Goal: Information Seeking & Learning: Learn about a topic

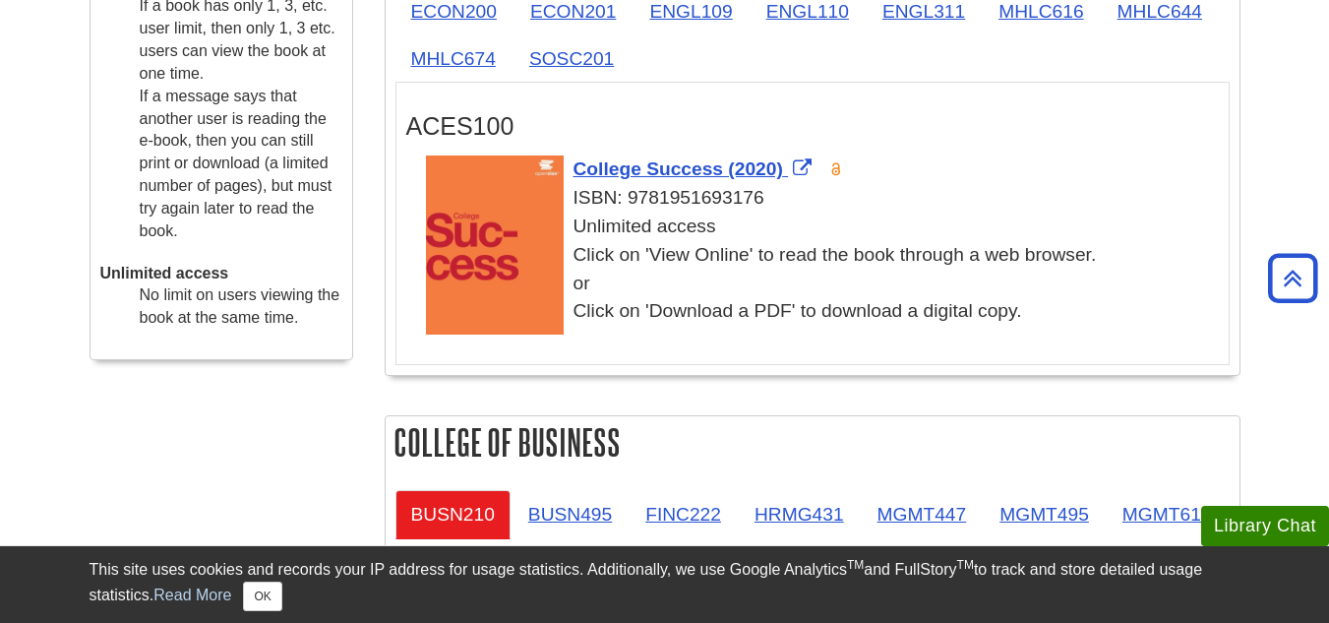
scroll to position [729, 0]
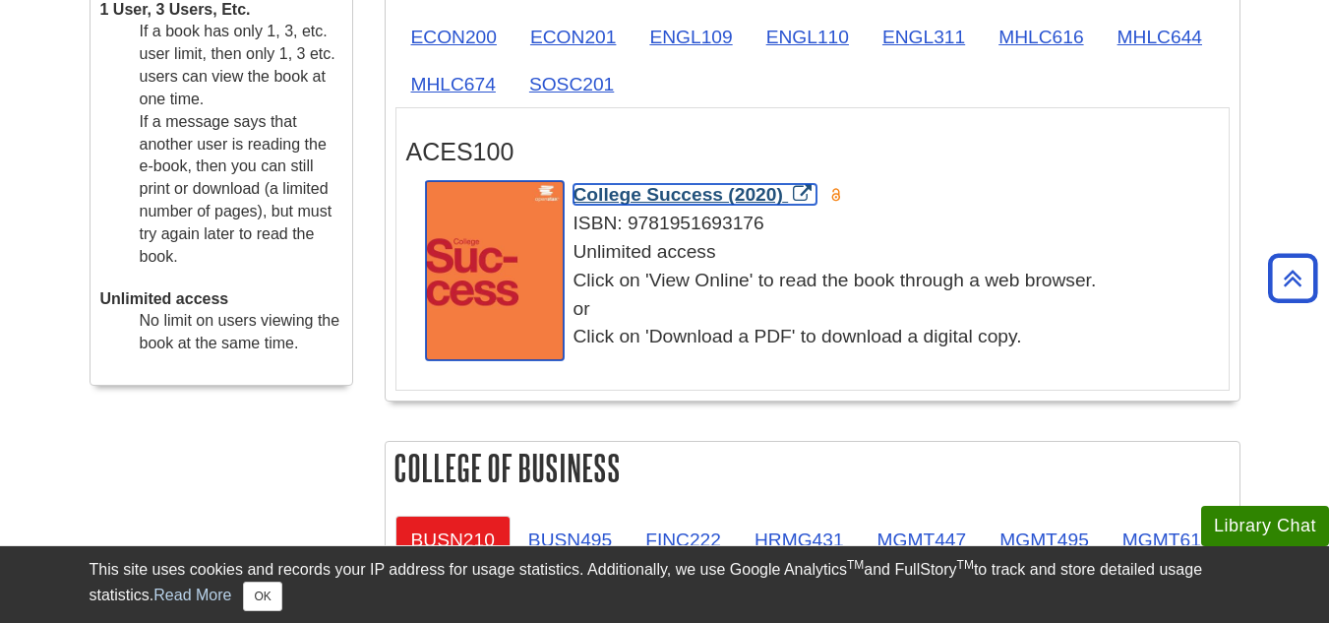
click at [714, 191] on span "College Success (2020)" at bounding box center [679, 194] width 210 height 21
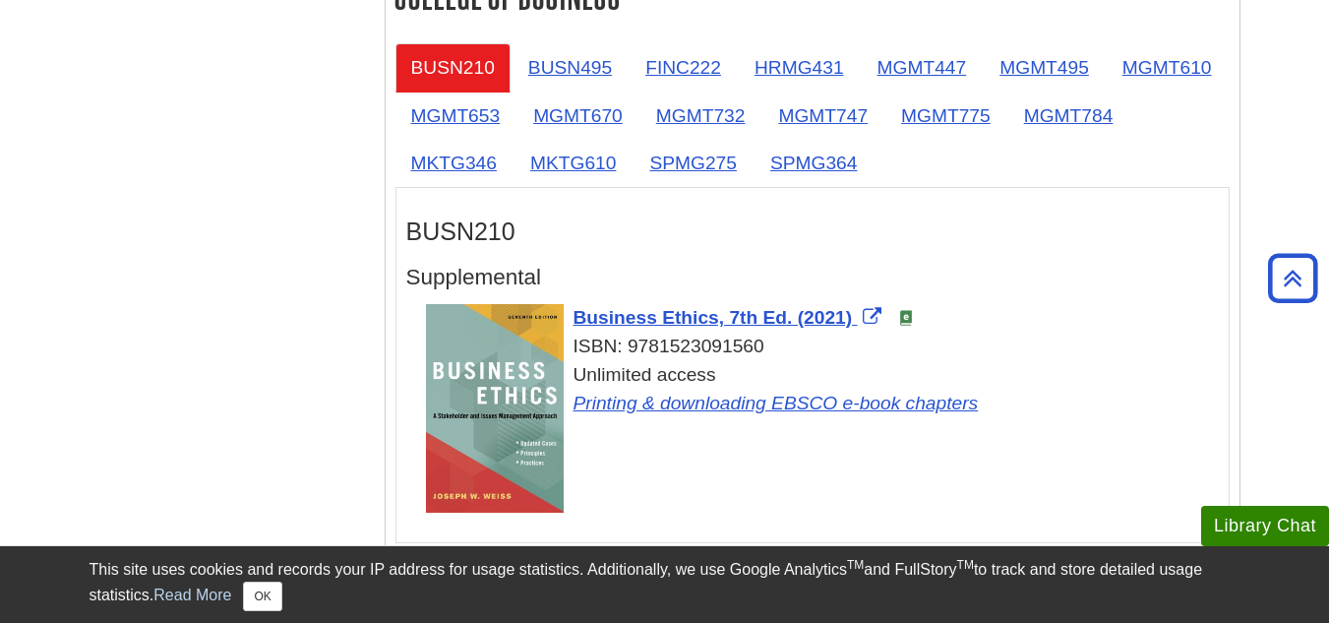
scroll to position [1201, 0]
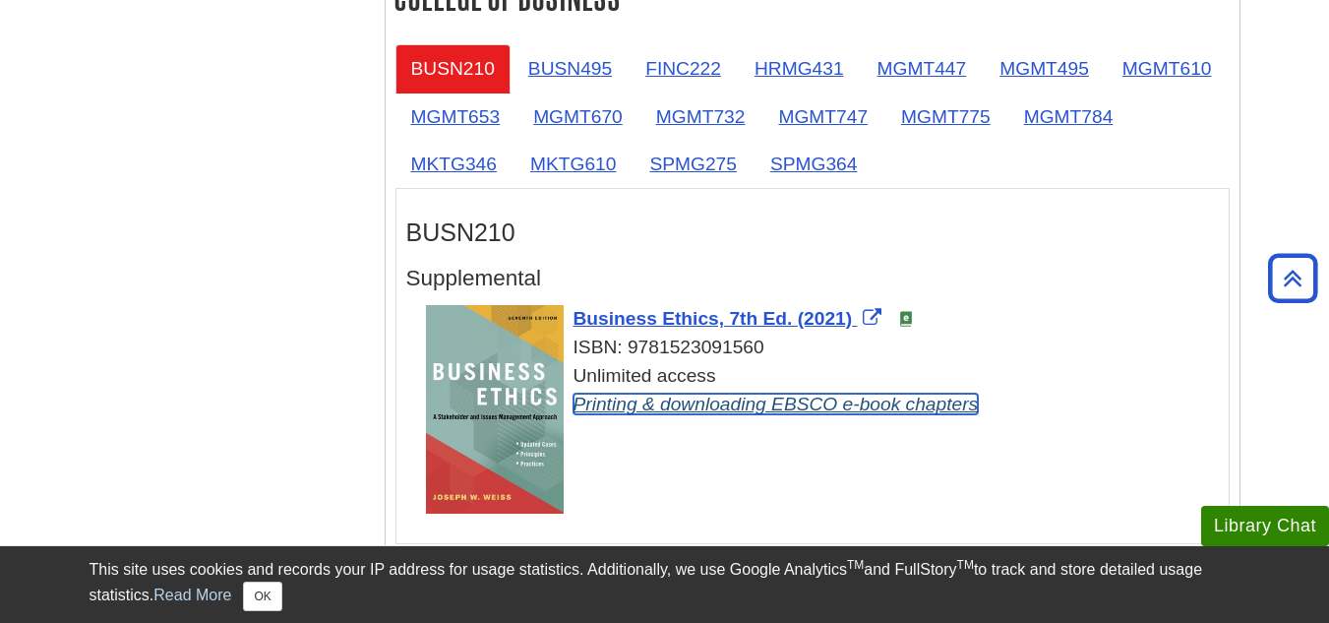
click at [723, 401] on link "Printing & downloading EBSCO e-book chapters" at bounding box center [776, 404] width 405 height 21
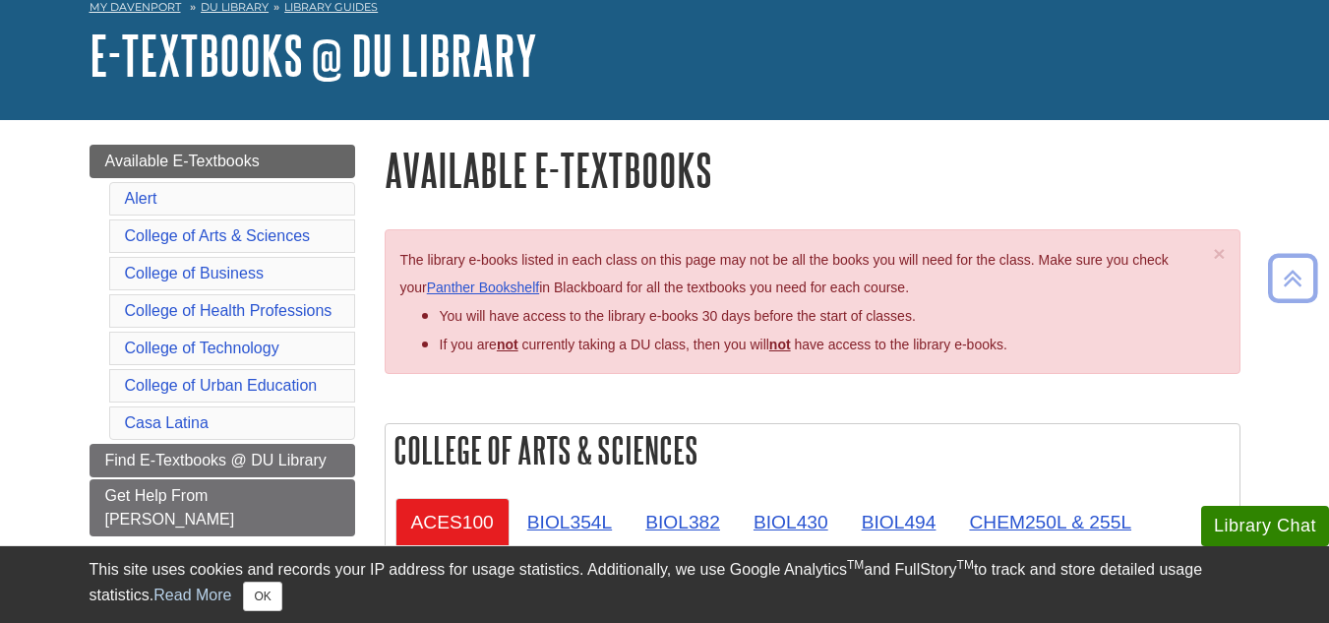
scroll to position [99, 0]
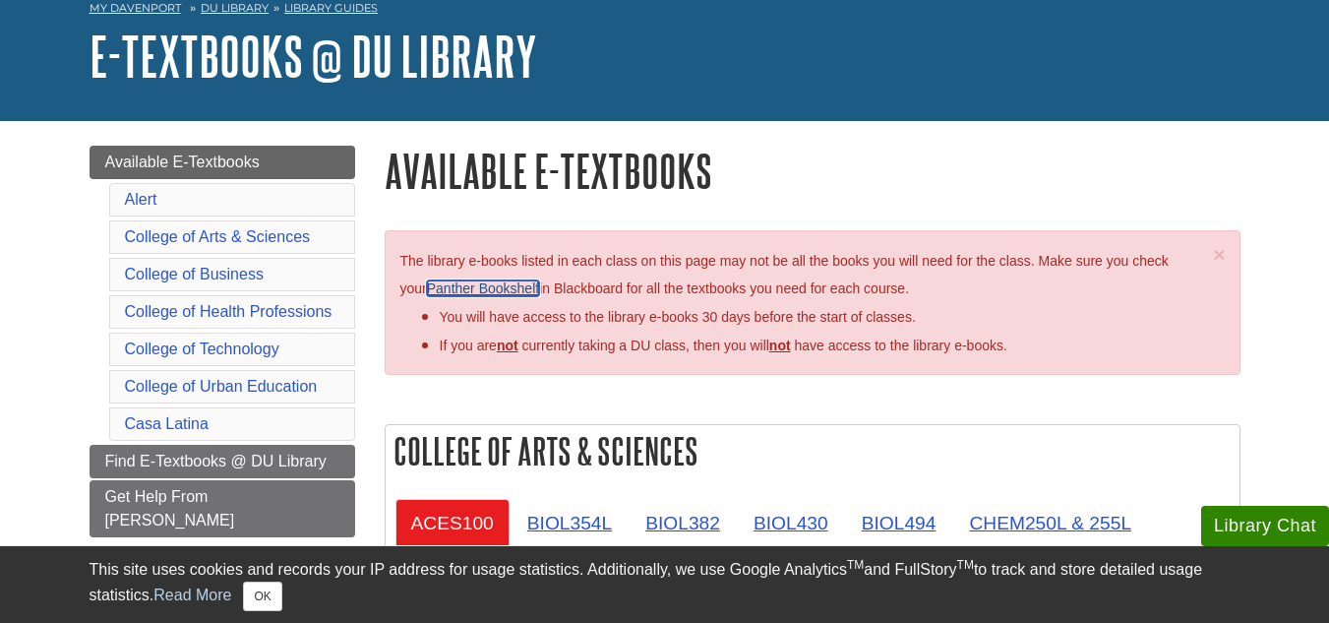
click at [504, 287] on link "Panther Bookshelf" at bounding box center [483, 288] width 112 height 16
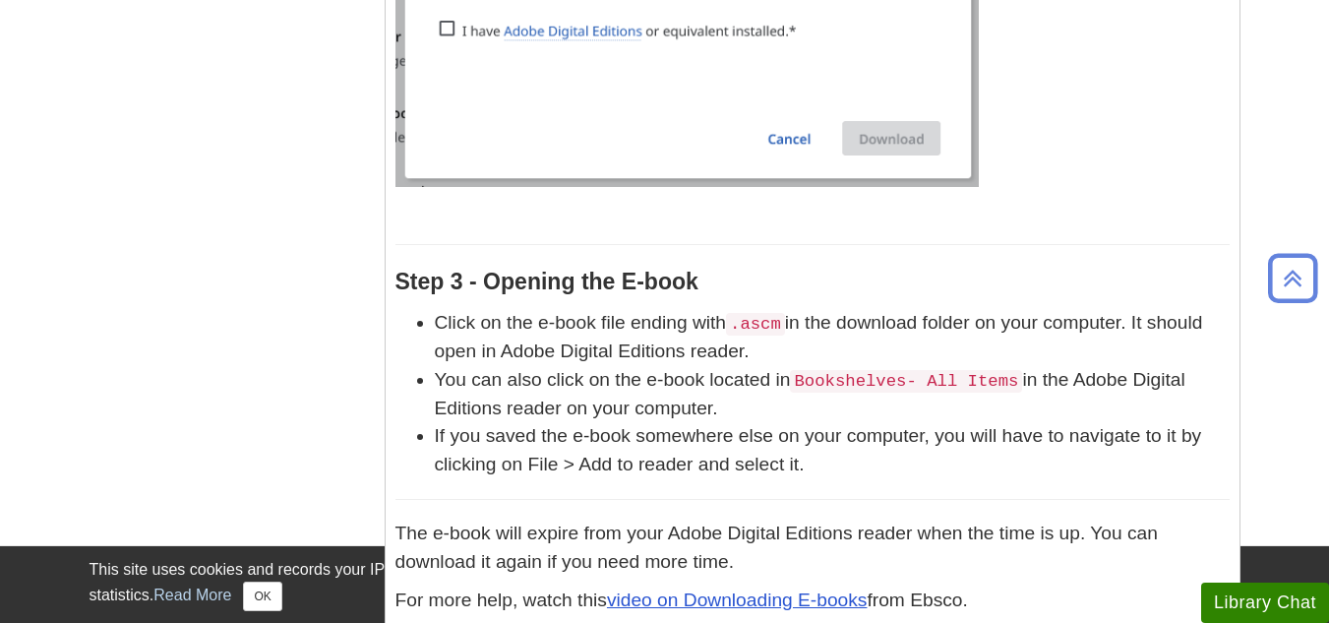
scroll to position [4864, 0]
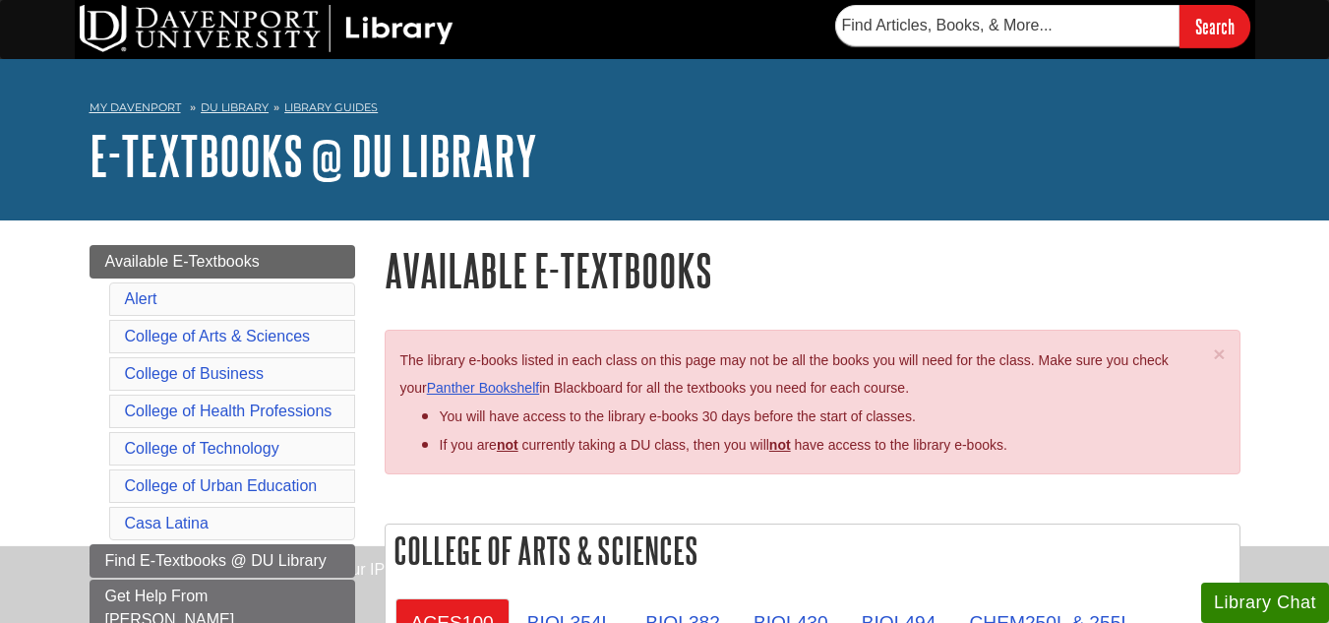
scroll to position [99, 0]
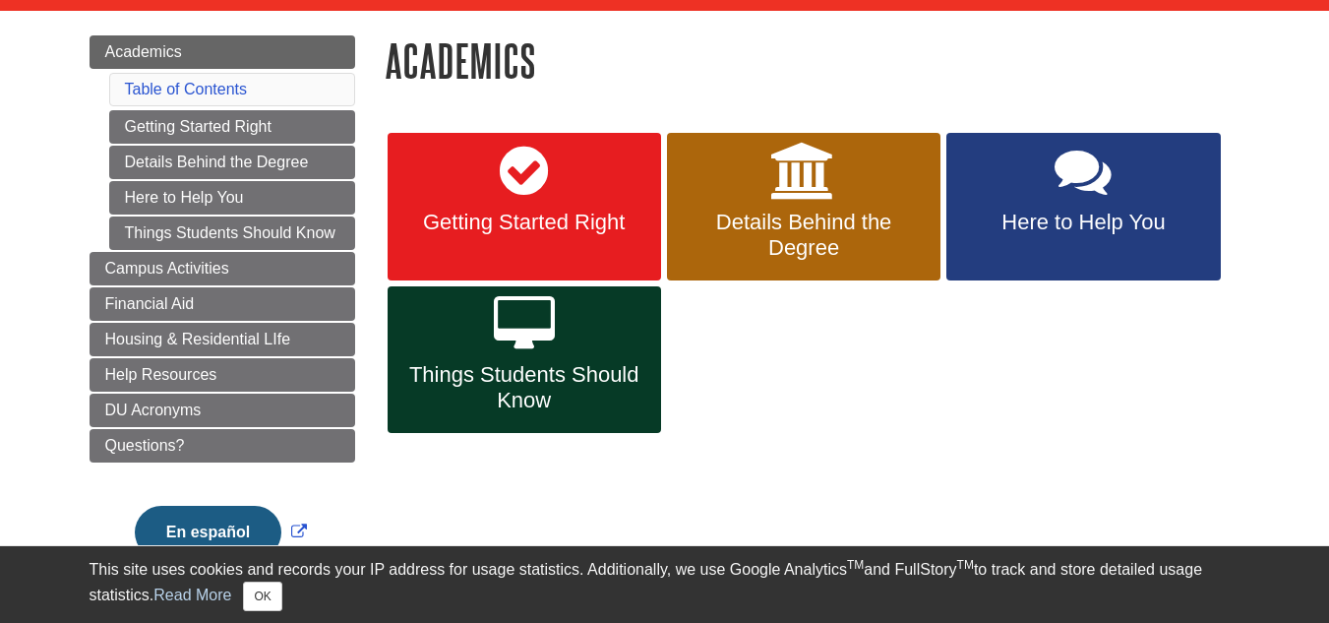
scroll to position [208, 0]
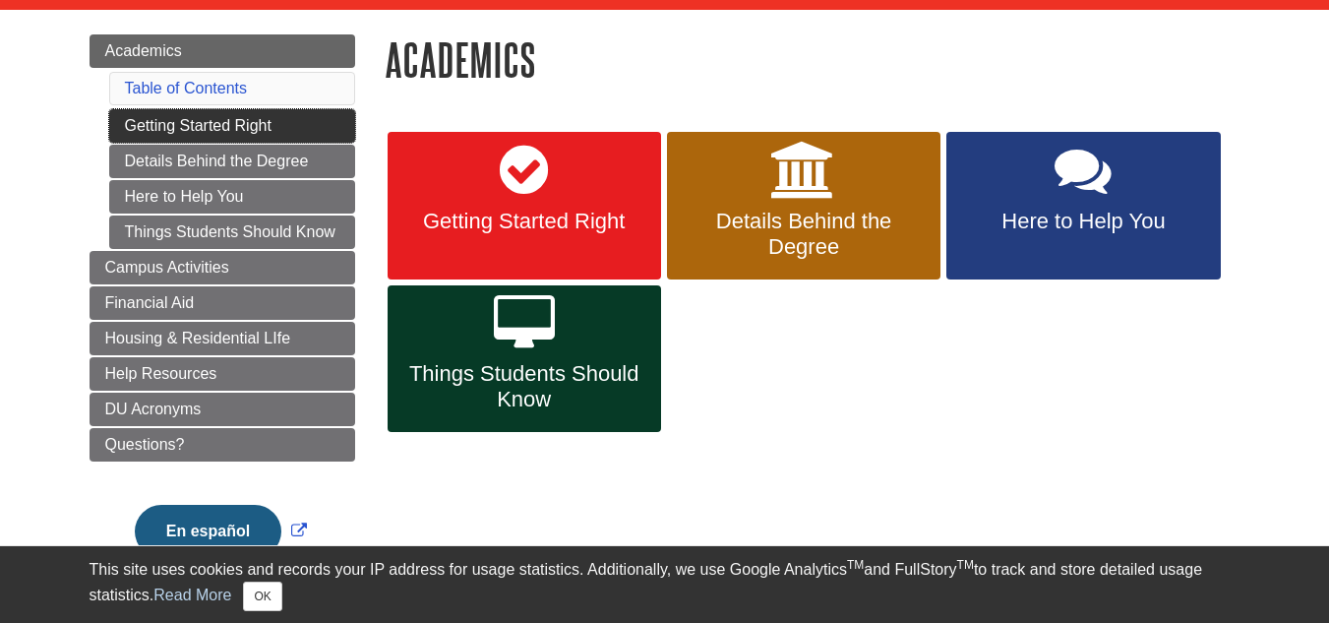
click at [274, 135] on link "Getting Started Right" at bounding box center [232, 125] width 246 height 33
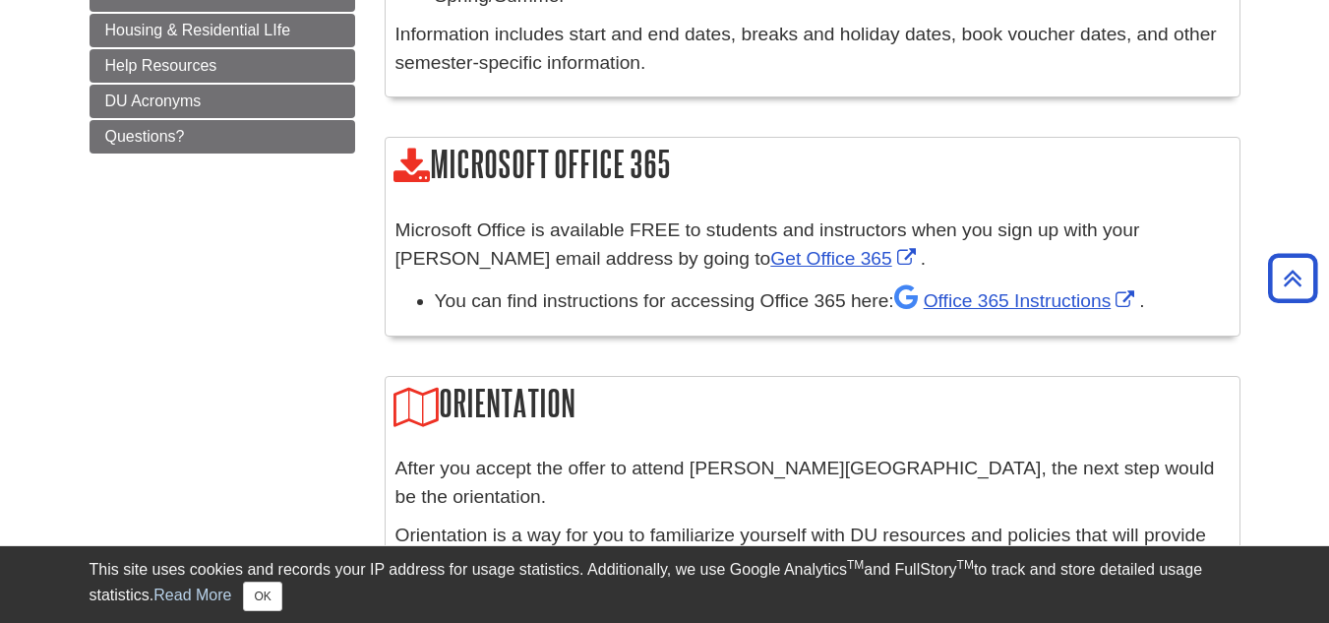
scroll to position [877, 0]
click at [782, 254] on link "Get Office 365" at bounding box center [845, 257] width 150 height 21
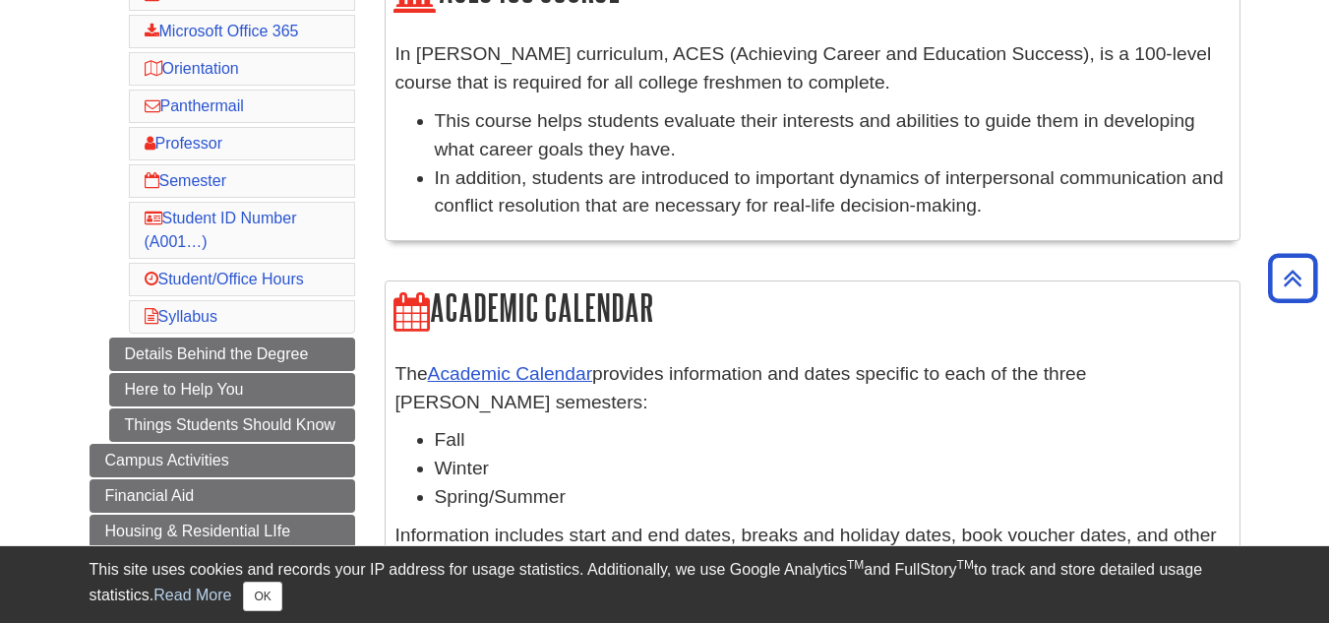
scroll to position [376, 0]
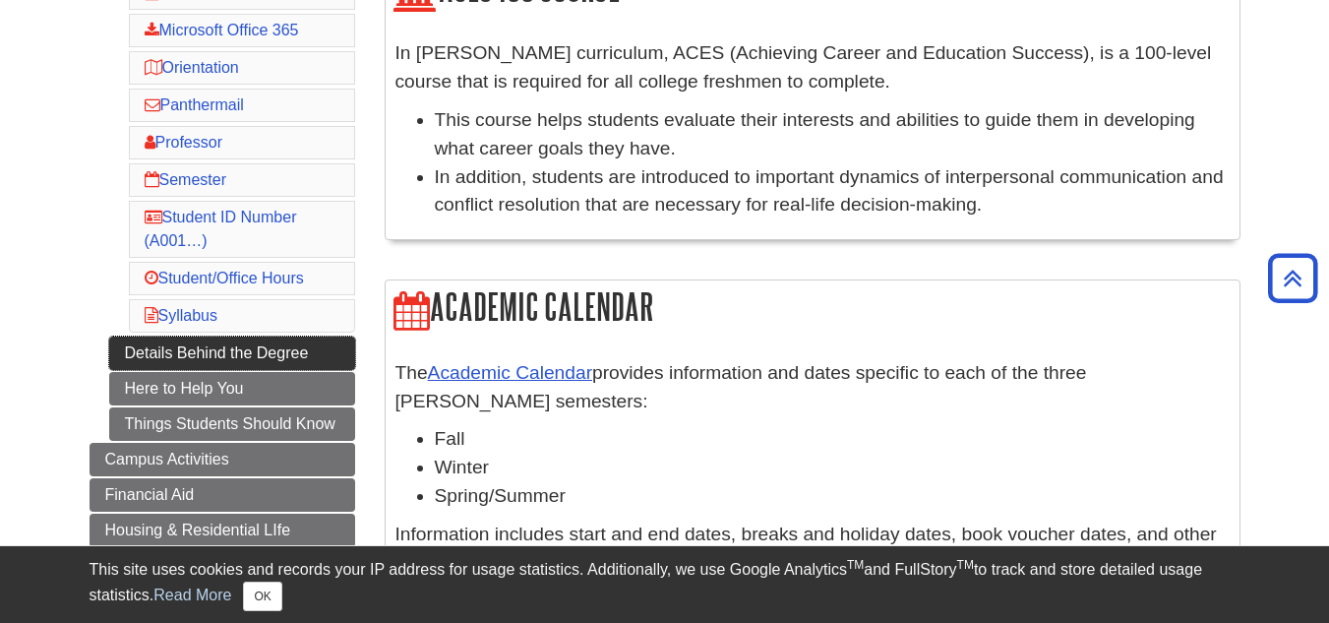
click at [276, 344] on link "Details Behind the Degree" at bounding box center [232, 353] width 246 height 33
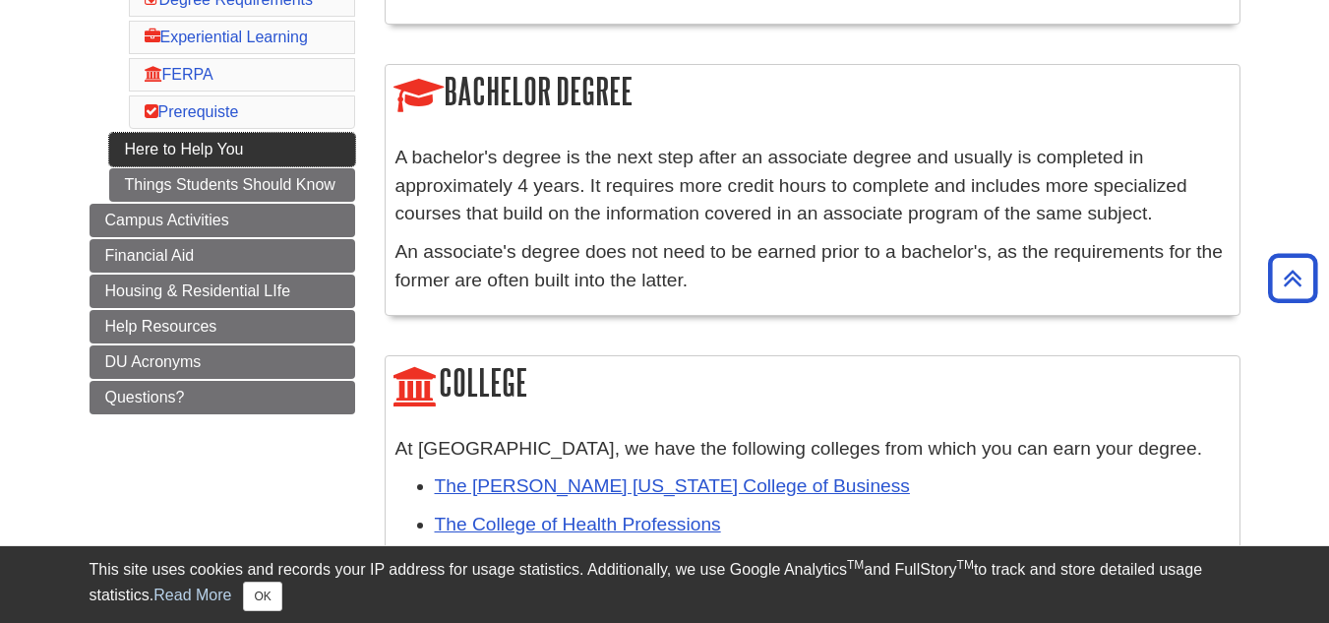
scroll to position [592, 0]
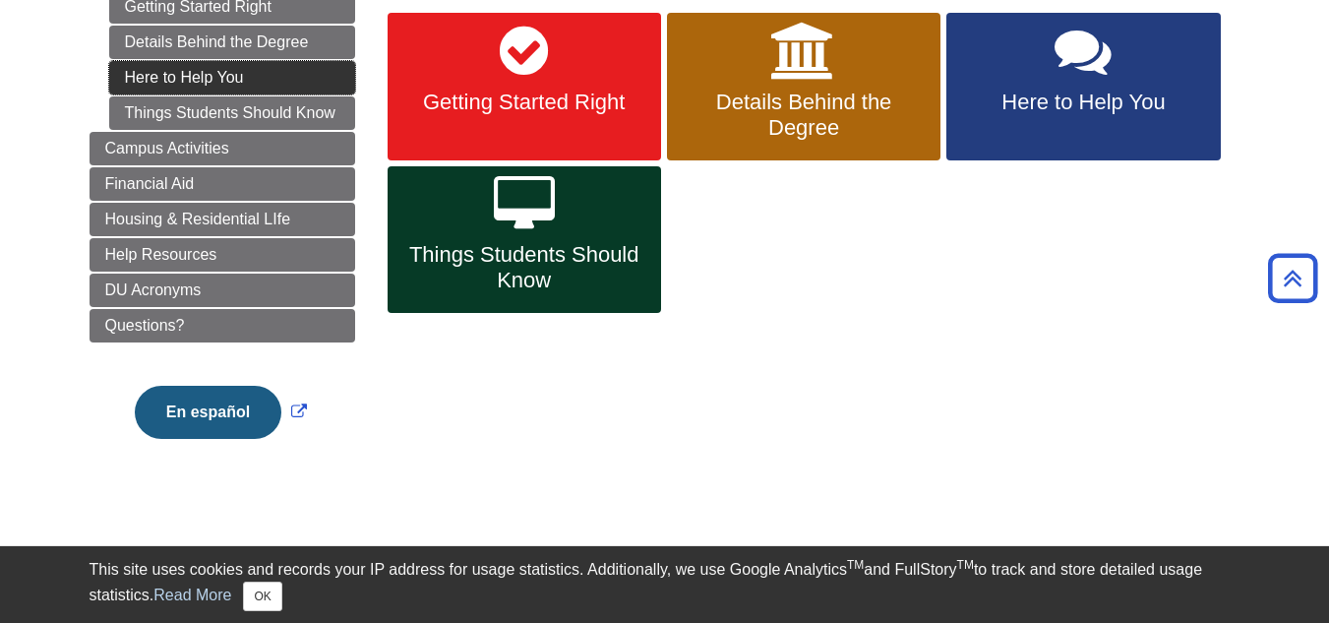
scroll to position [338, 0]
